Goal: Information Seeking & Learning: Learn about a topic

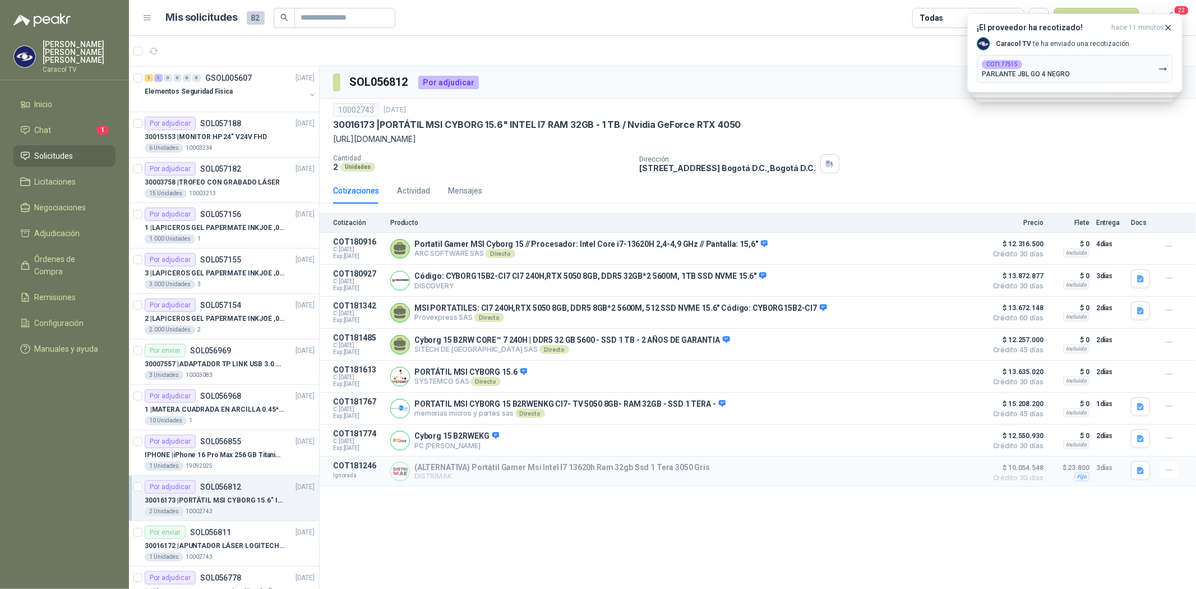
scroll to position [62, 0]
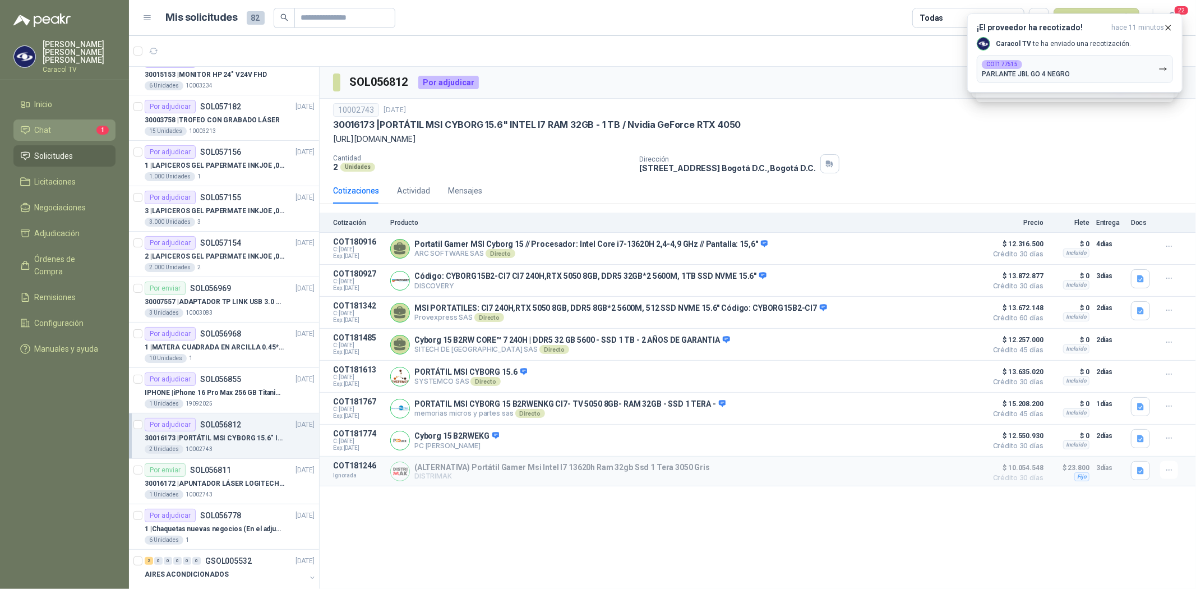
click at [53, 124] on li "Chat 1" at bounding box center [64, 130] width 89 height 12
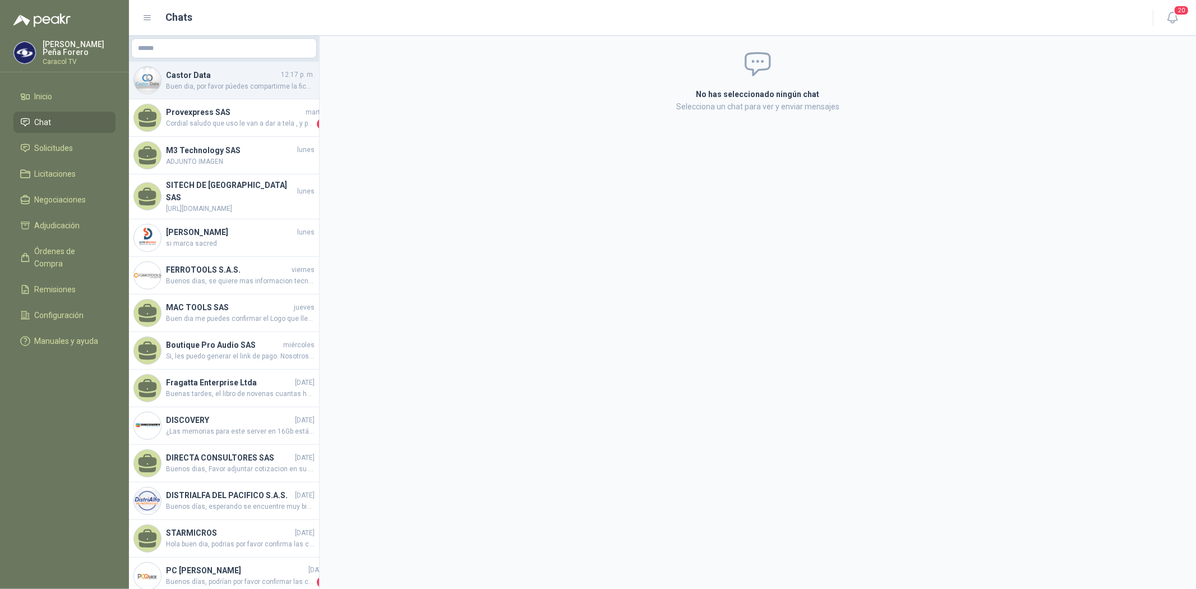
click at [219, 77] on h4 "Castor Data" at bounding box center [222, 75] width 113 height 12
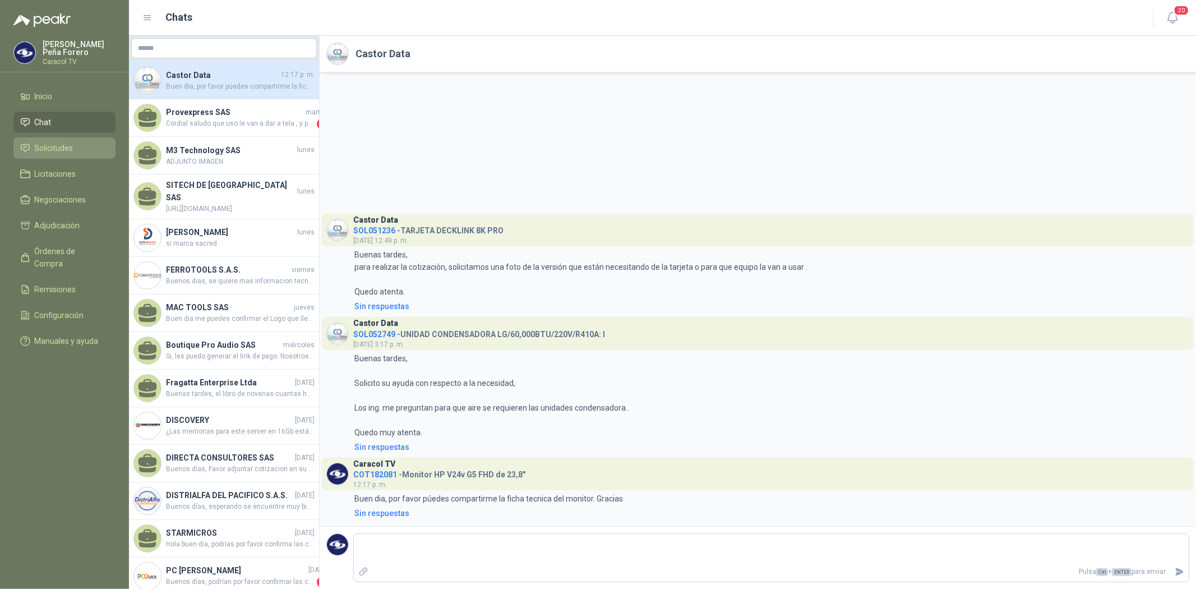
click at [47, 148] on span "Solicitudes" at bounding box center [54, 148] width 39 height 12
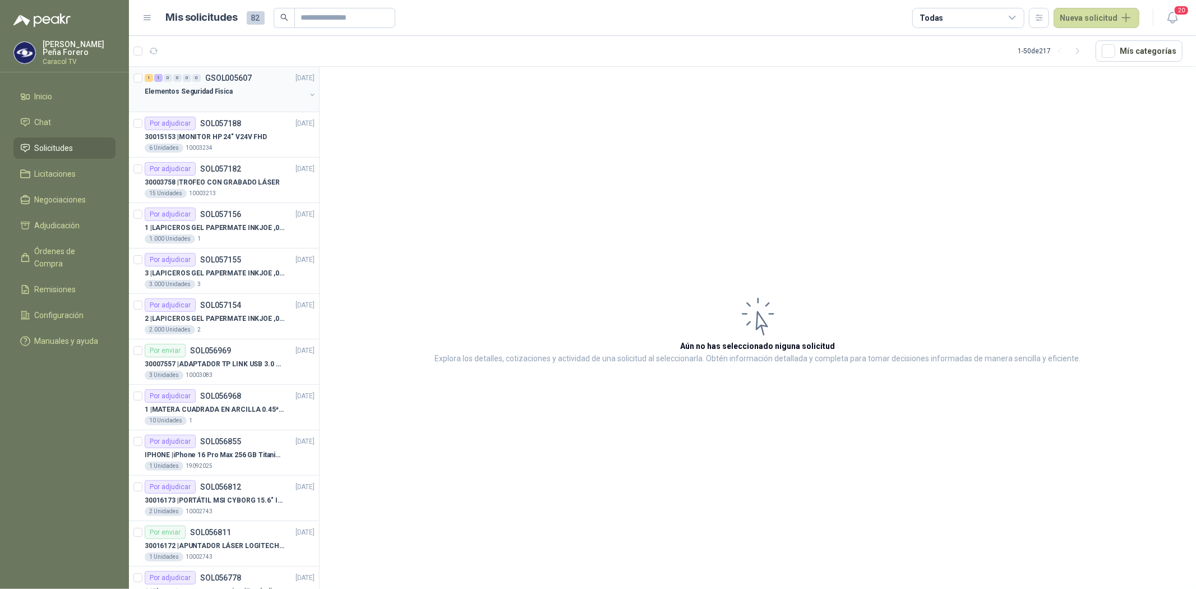
click at [172, 86] on p "Elementos Seguridad Fisica" at bounding box center [189, 91] width 88 height 11
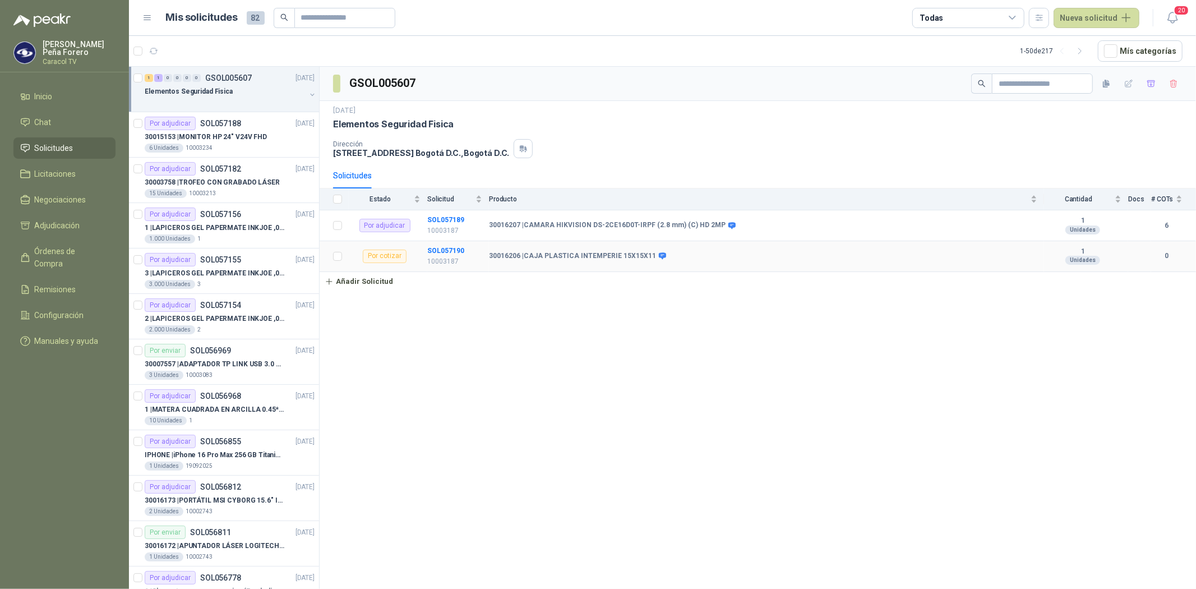
click at [599, 258] on b "30016206 | CAJA PLASTICA INTEMPERIE 15X15X11" at bounding box center [572, 256] width 167 height 9
click at [441, 248] on b "SOL057190" at bounding box center [445, 251] width 37 height 8
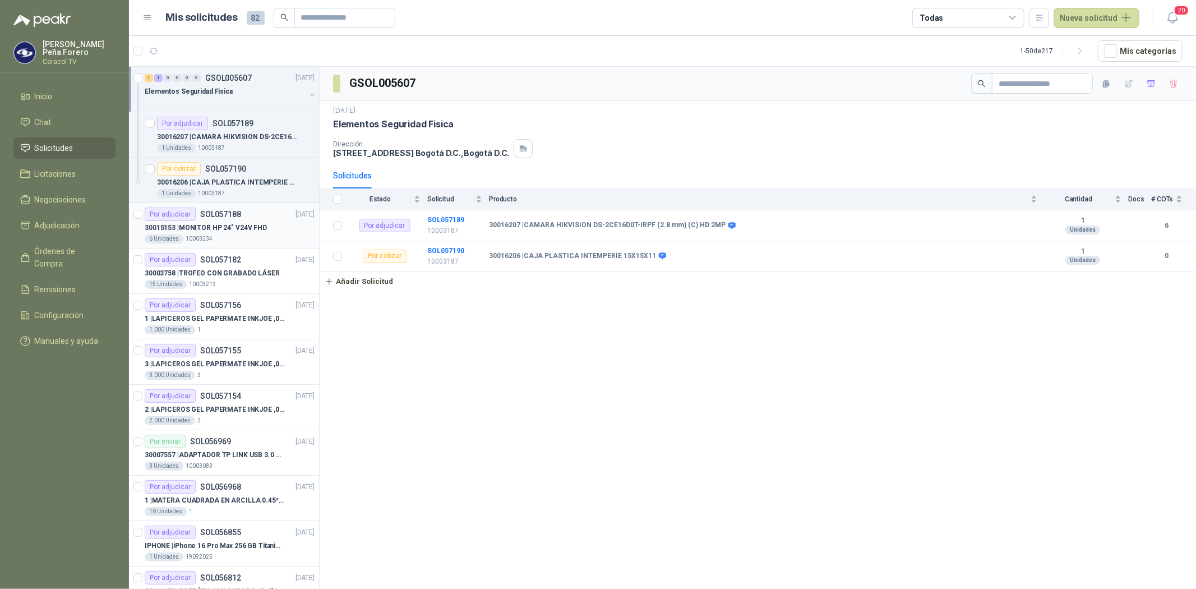
click at [237, 223] on p "30015153 | MONITOR HP 24" V24V FHD" at bounding box center [206, 228] width 122 height 11
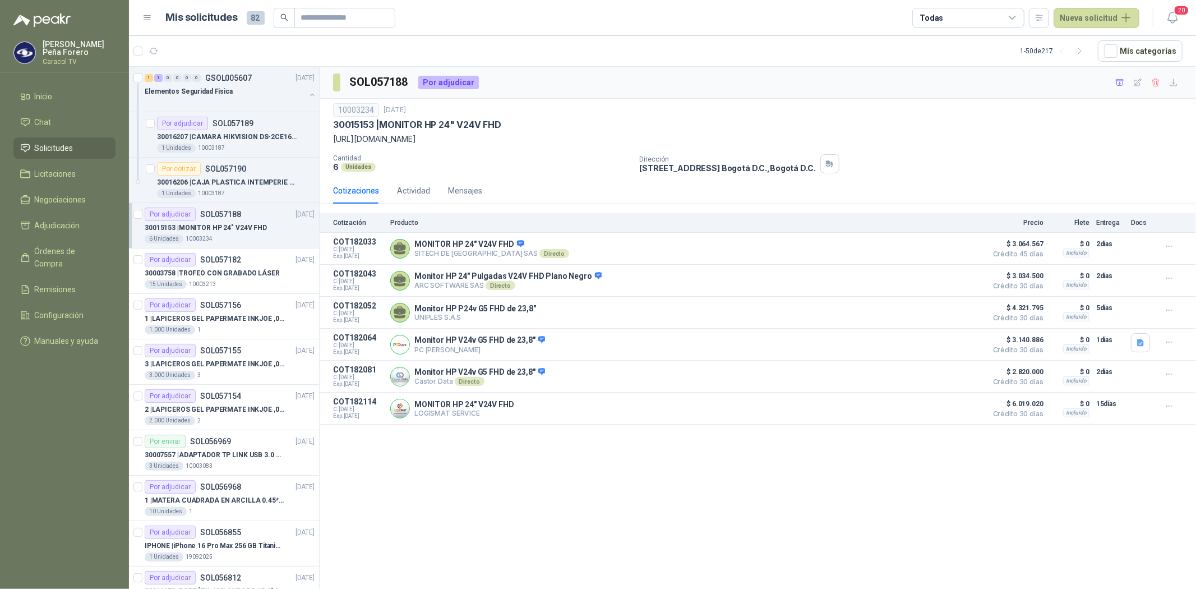
click at [237, 223] on p "30015153 | MONITOR HP 24" V24V FHD" at bounding box center [206, 228] width 122 height 11
